Goal: Information Seeking & Learning: Understand process/instructions

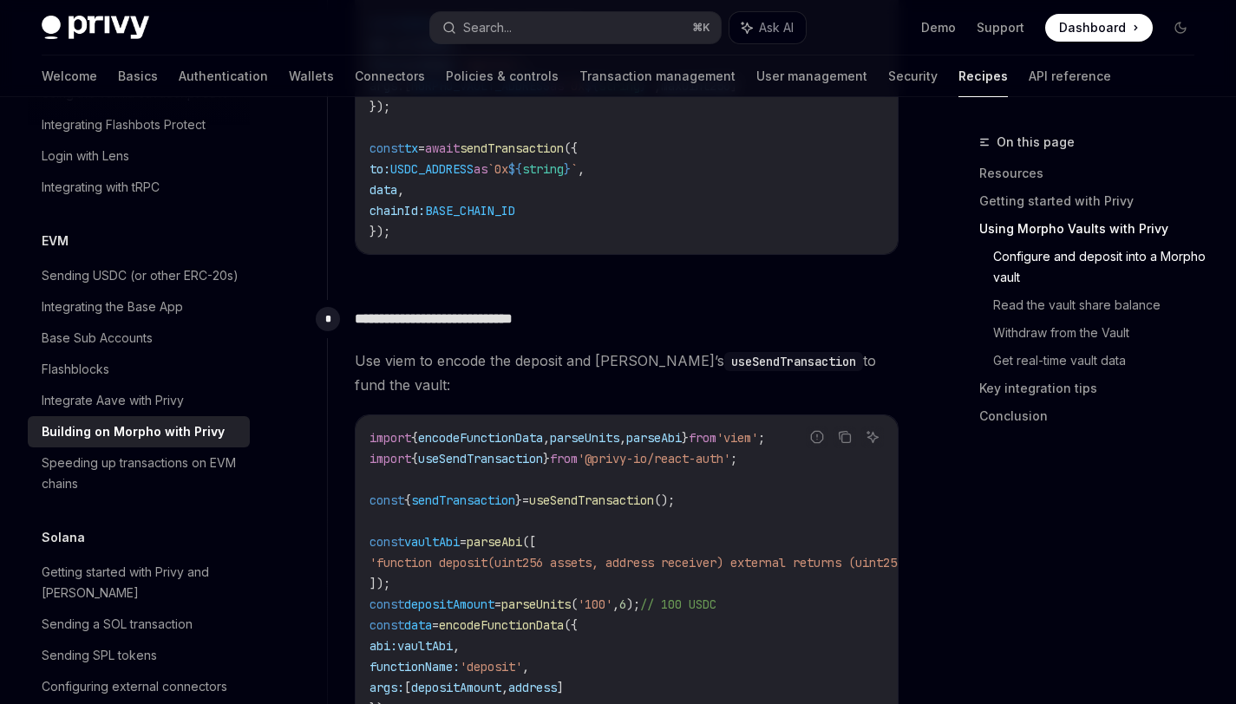
scroll to position [1296, 0]
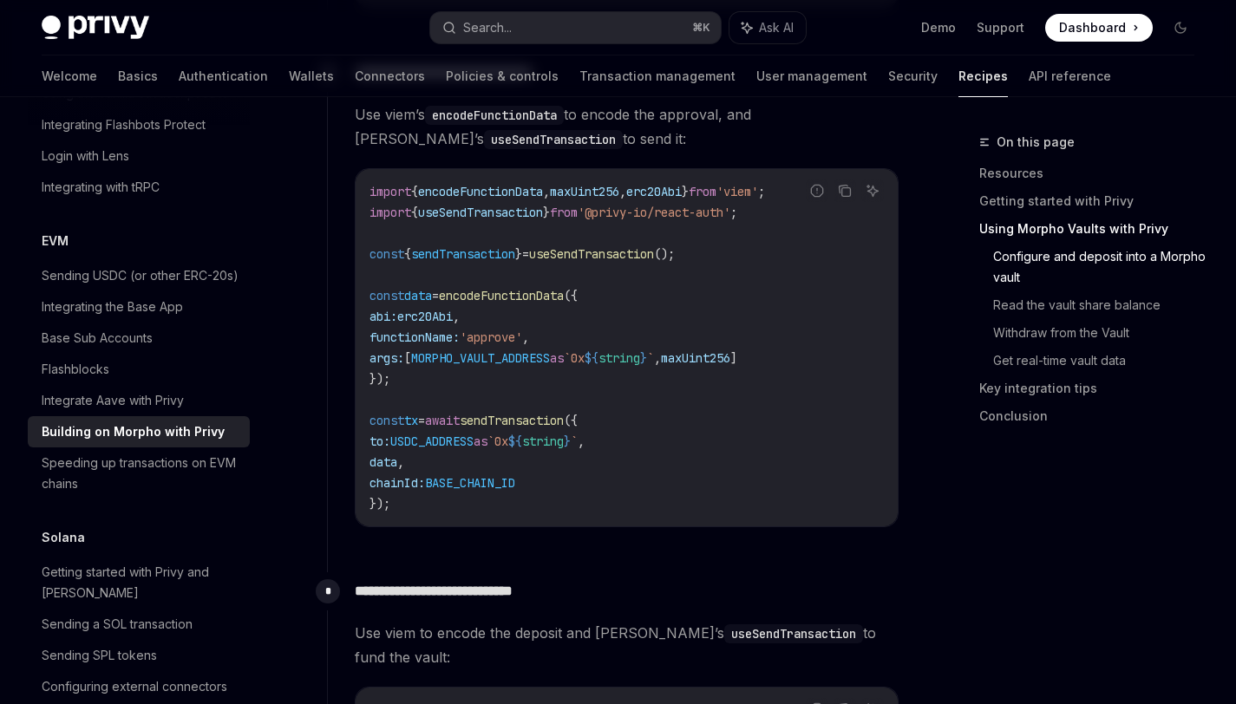
click at [621, 262] on span "useSendTransaction" at bounding box center [591, 254] width 125 height 16
copy span "useSendTransaction"
type textarea "*"
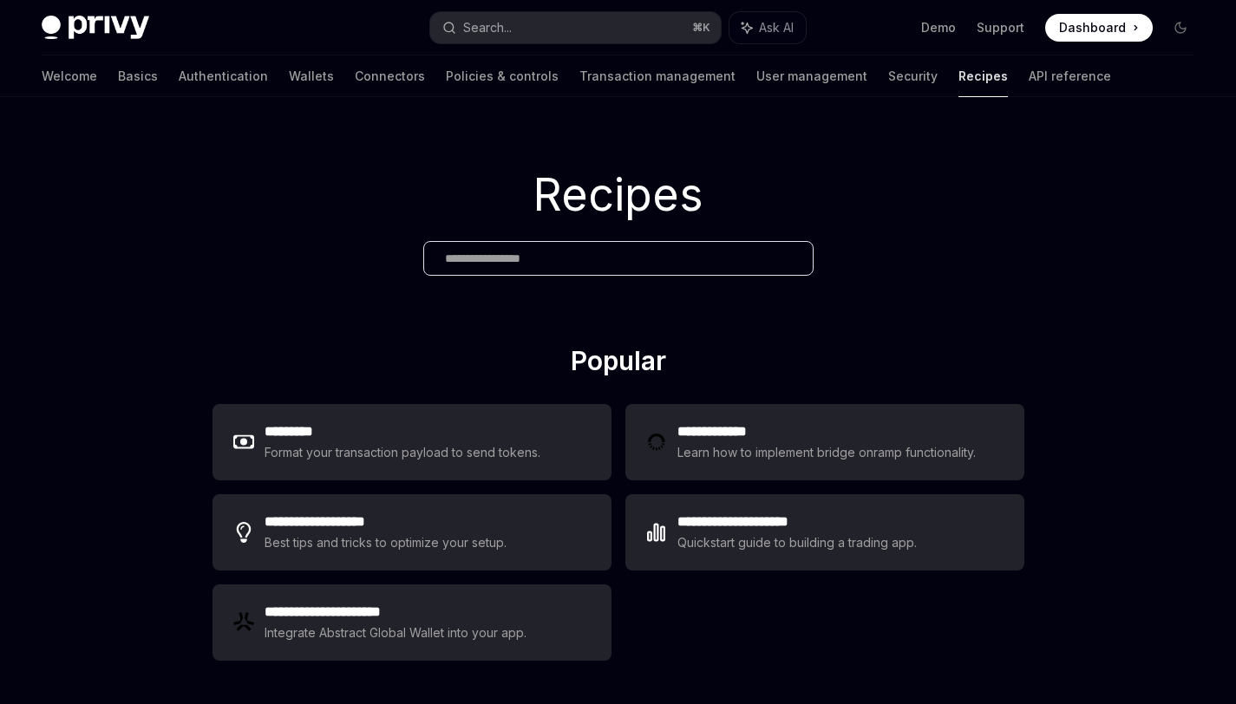
click at [122, 24] on img at bounding box center [96, 28] width 108 height 24
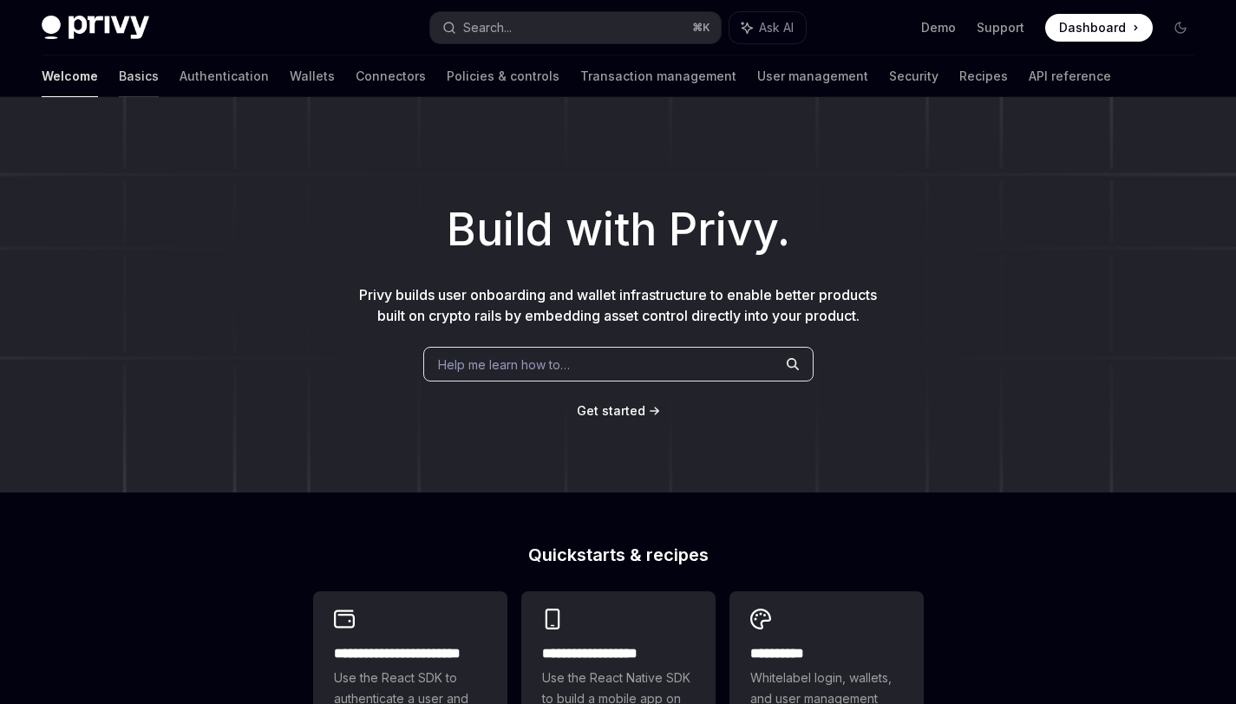
click at [119, 70] on link "Basics" at bounding box center [139, 77] width 40 height 42
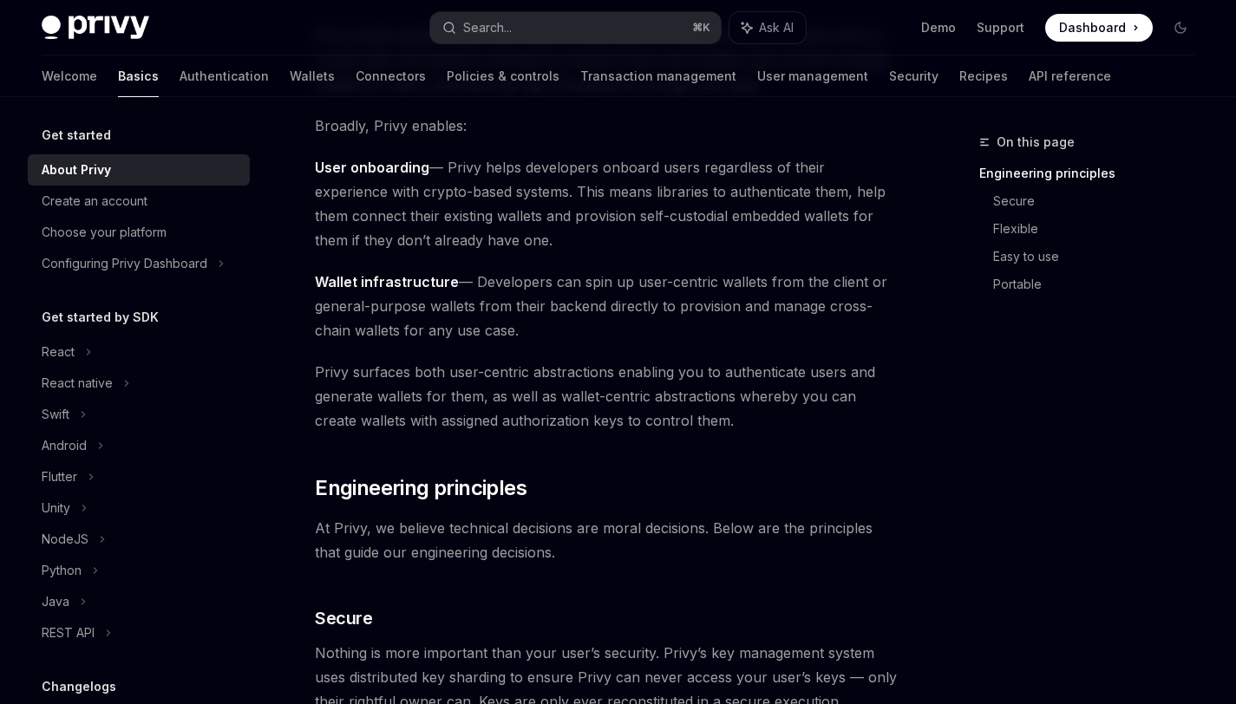
scroll to position [213, 0]
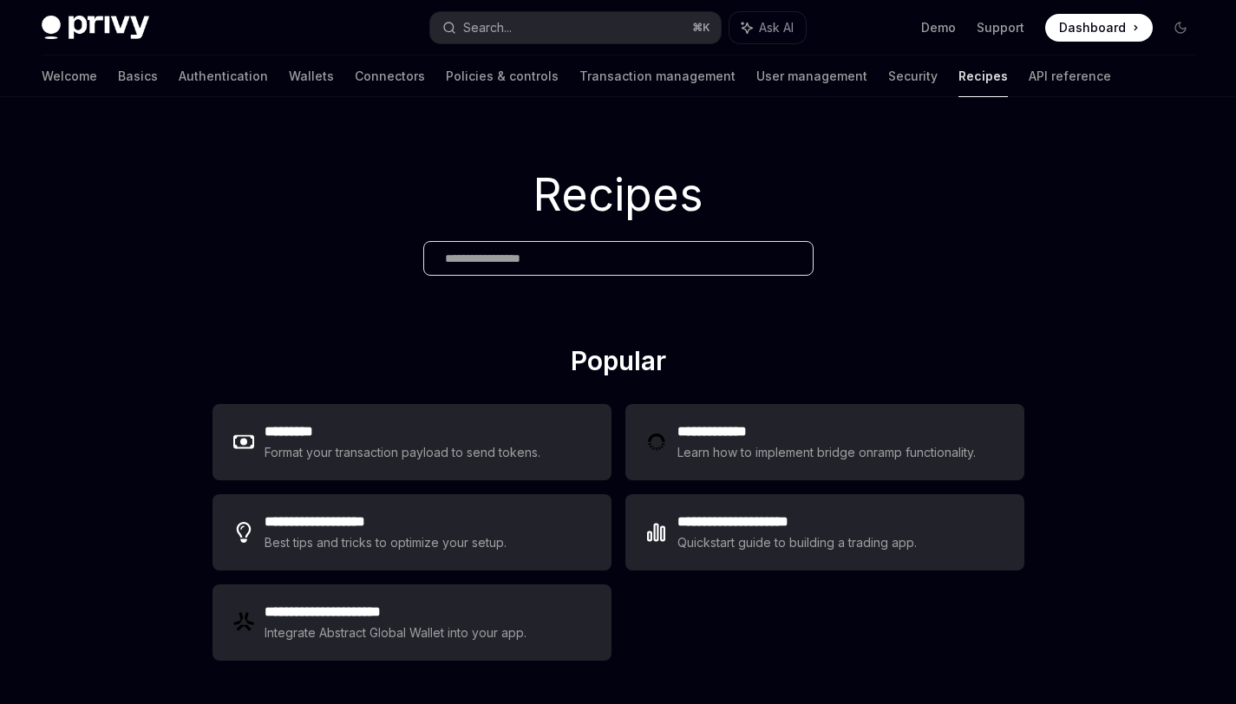
type textarea "*"
